Goal: Transaction & Acquisition: Purchase product/service

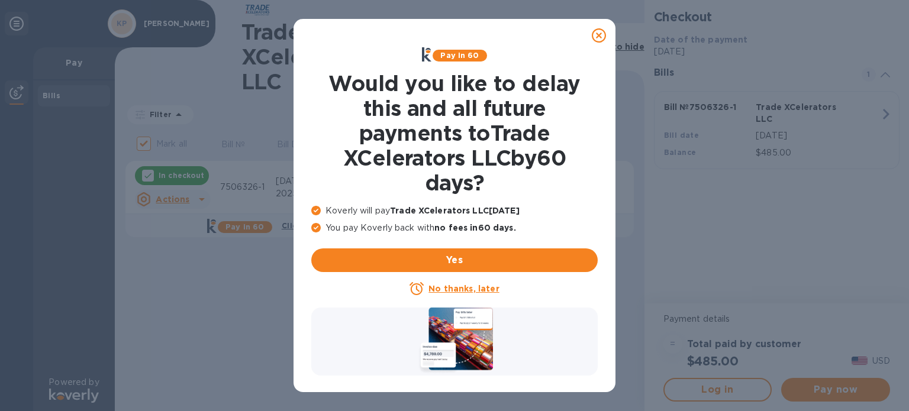
click at [600, 36] on icon at bounding box center [599, 35] width 14 height 14
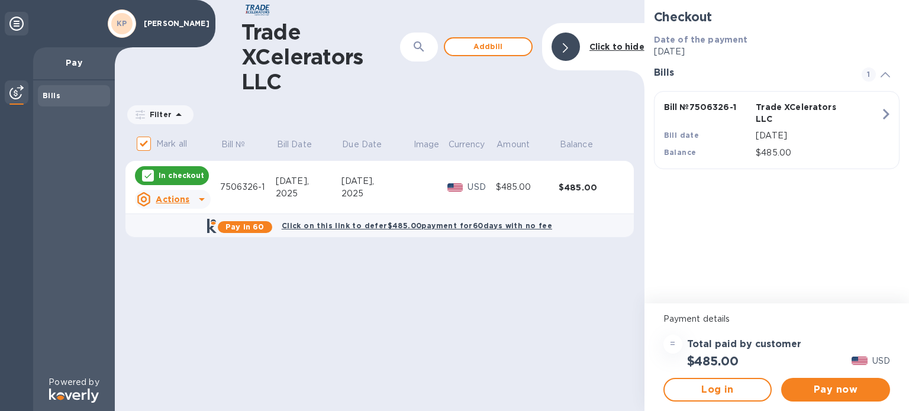
click at [166, 25] on p "[PERSON_NAME]" at bounding box center [173, 24] width 59 height 8
click at [122, 21] on b "KP" at bounding box center [122, 23] width 11 height 9
click at [21, 27] on icon at bounding box center [16, 24] width 14 height 14
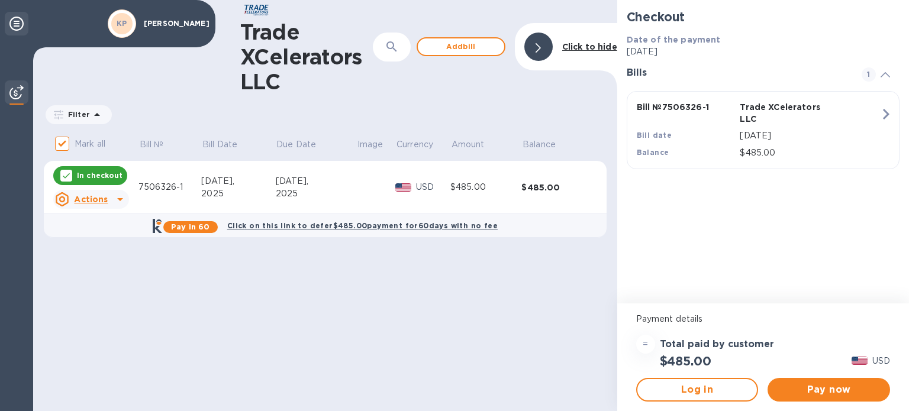
click at [21, 27] on icon at bounding box center [16, 24] width 14 height 14
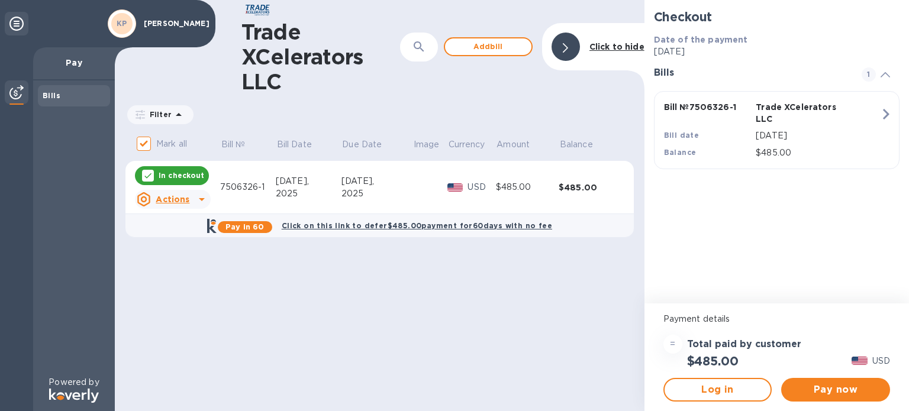
click at [117, 30] on div "KP" at bounding box center [121, 23] width 21 height 21
click at [17, 26] on icon at bounding box center [16, 24] width 14 height 14
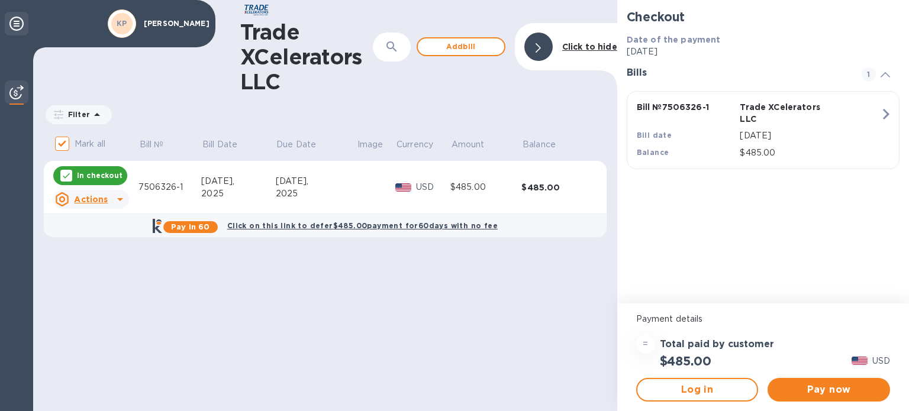
click at [17, 26] on icon at bounding box center [16, 24] width 14 height 14
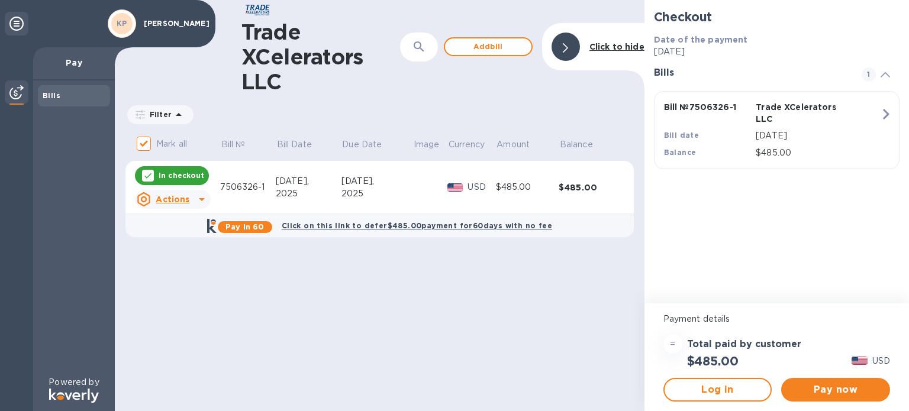
click at [22, 98] on img at bounding box center [16, 92] width 14 height 14
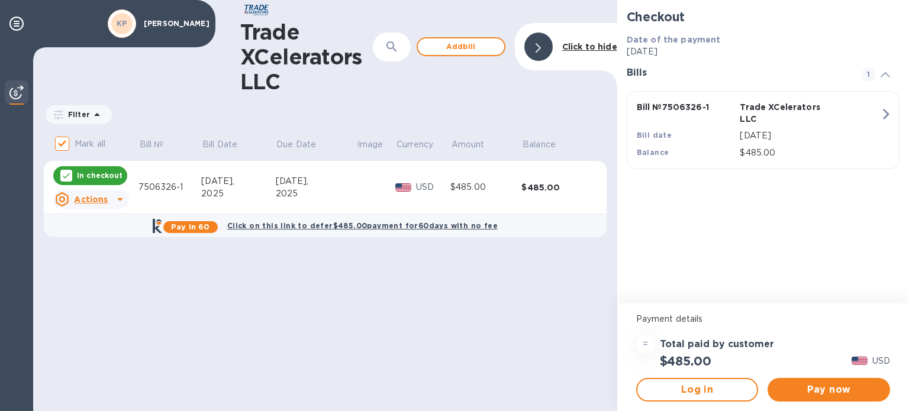
click at [21, 98] on img at bounding box center [16, 92] width 14 height 14
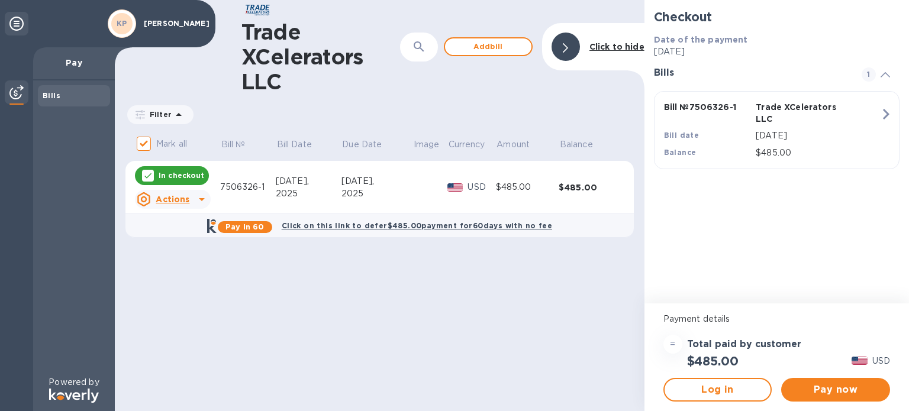
click at [79, 97] on div "Bills" at bounding box center [74, 96] width 63 height 12
click at [614, 49] on b "Click to hide" at bounding box center [617, 46] width 55 height 9
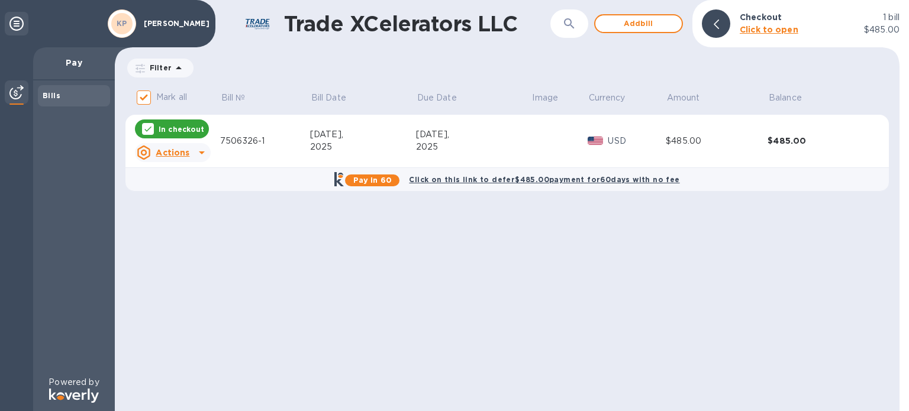
click at [719, 26] on div at bounding box center [716, 23] width 28 height 28
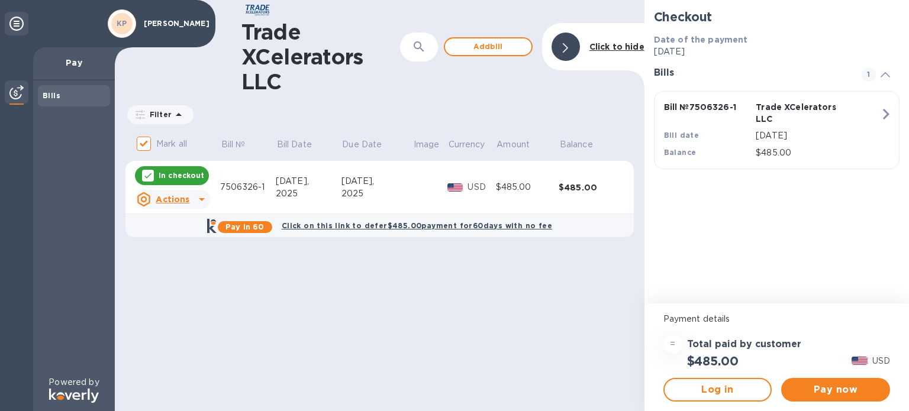
click at [667, 346] on div "=" at bounding box center [673, 344] width 19 height 19
click at [672, 342] on div "=" at bounding box center [673, 344] width 19 height 19
click at [197, 198] on icon at bounding box center [202, 199] width 14 height 14
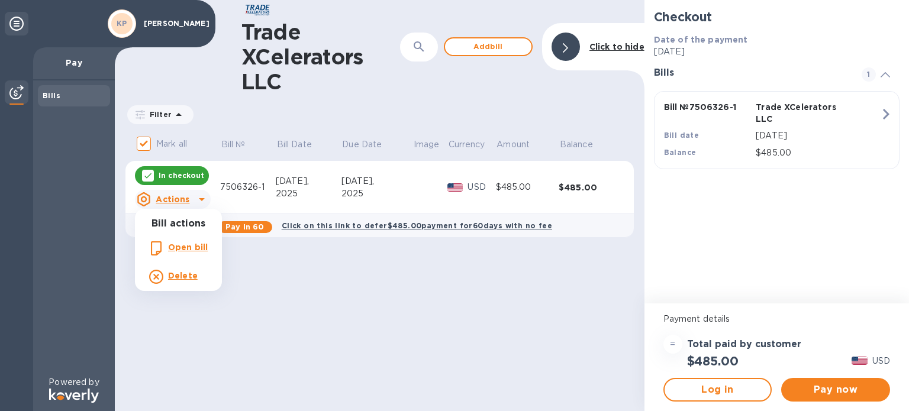
click at [186, 248] on b "Open bill" at bounding box center [188, 247] width 40 height 9
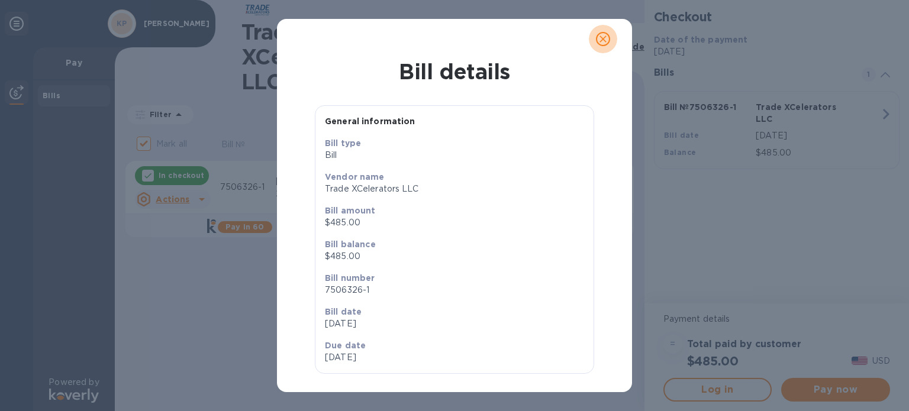
click at [607, 41] on icon "close" at bounding box center [603, 39] width 12 height 12
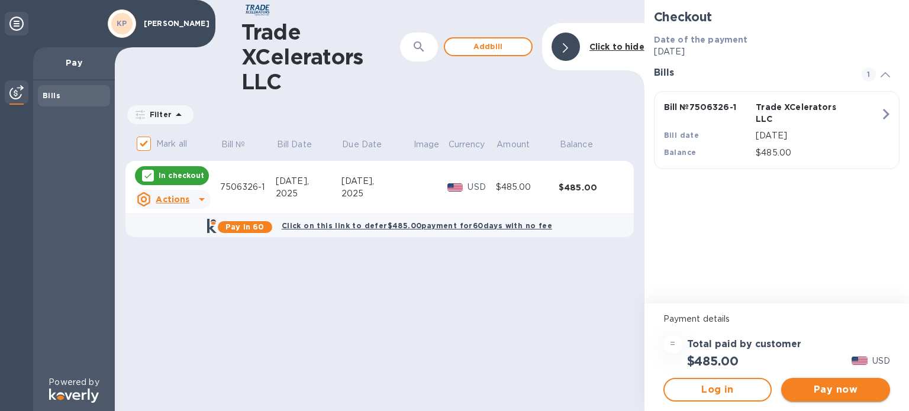
click at [828, 390] on span "Pay now" at bounding box center [836, 390] width 90 height 14
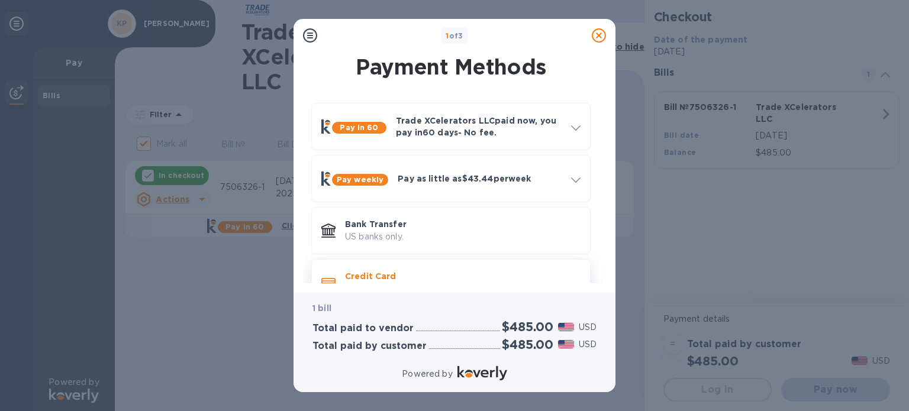
click at [436, 279] on p "Credit Card" at bounding box center [463, 277] width 236 height 12
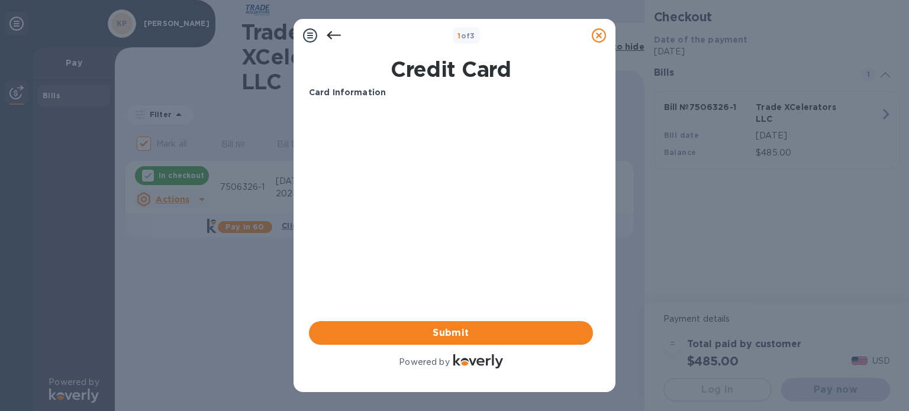
click at [359, 94] on b "Card Information" at bounding box center [347, 92] width 77 height 9
click at [461, 336] on span "Submit" at bounding box center [451, 333] width 265 height 14
drag, startPoint x: 312, startPoint y: 49, endPoint x: 309, endPoint y: 35, distance: 14.5
click at [311, 47] on div "1 of 3" at bounding box center [455, 35] width 322 height 33
click at [309, 35] on icon at bounding box center [310, 35] width 14 height 14
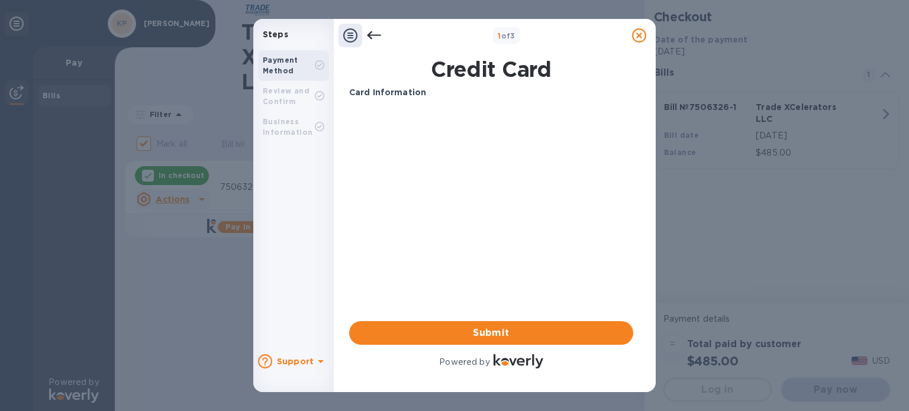
click at [371, 35] on icon at bounding box center [374, 35] width 14 height 8
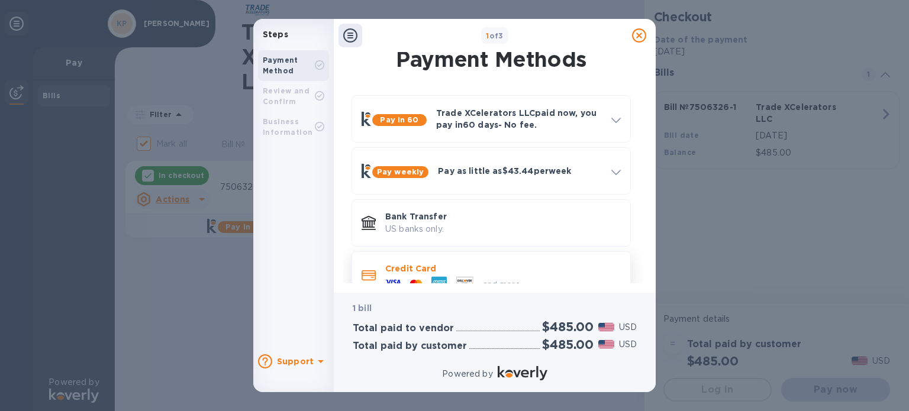
scroll to position [32, 0]
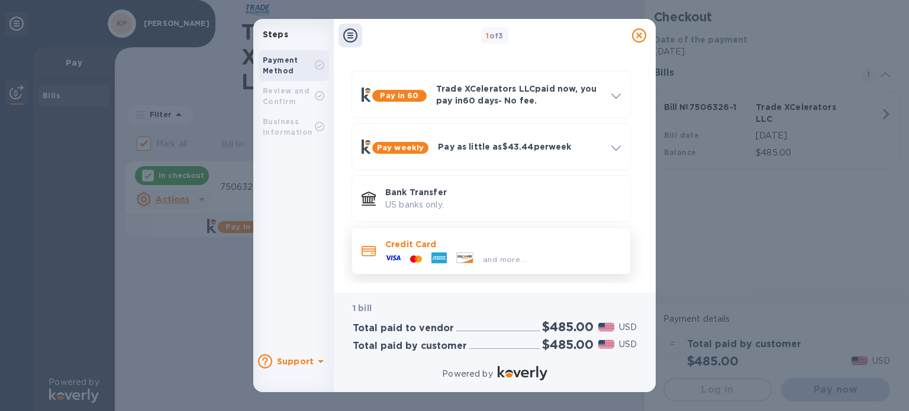
click at [533, 260] on div "and more..." at bounding box center [503, 256] width 236 height 13
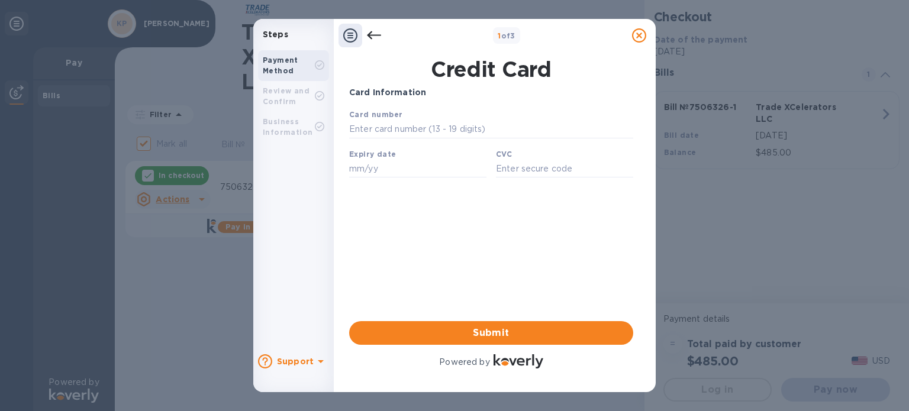
scroll to position [0, 0]
click at [299, 95] on div "Review and Confirm" at bounding box center [289, 96] width 52 height 21
click at [280, 97] on b "Review and Confirm" at bounding box center [286, 96] width 47 height 20
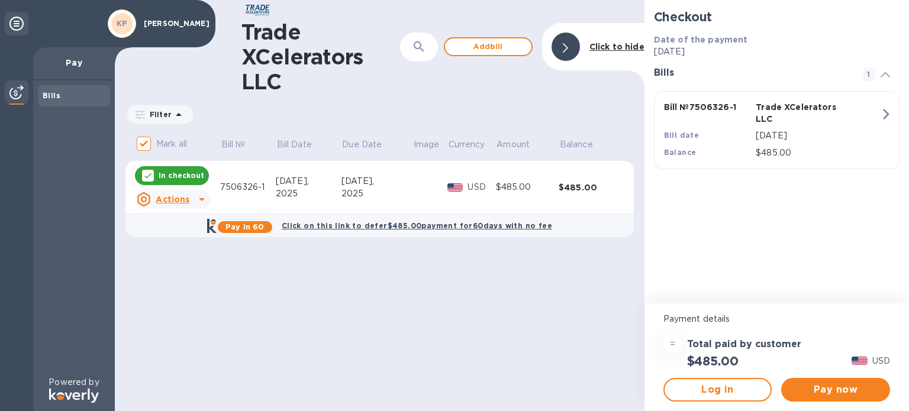
click at [568, 51] on icon at bounding box center [565, 47] width 5 height 9
